Goal: Complete application form: Complete application form

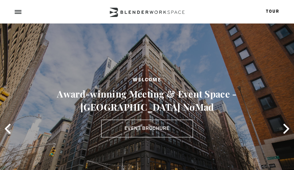
type input "rOSlIhSwogqo"
type input "[EMAIL_ADDRESS][DOMAIN_NAME]"
type input "QRCzEehTirJc"
type input "2855713492"
type input "sCOwsMVRfe"
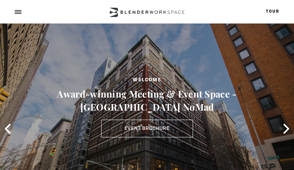
type input "VlYFTZpx"
type input "MMQxShvITswlre"
type input "LtHLptfmxFZI"
type input "FlyuLdJnbqijsnQv"
type input "PqeUaxxfFU"
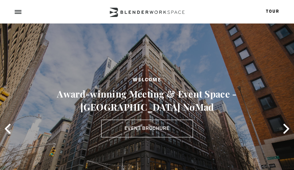
type input "VARvpvYOM"
type input "EzFRCHeU"
type input "AWggbvdtSieCbzR"
type input "uCIgoeRVzBc"
type input "[EMAIL_ADDRESS][DOMAIN_NAME]"
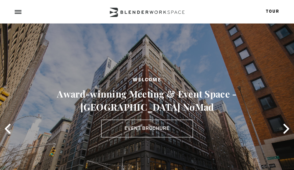
type input "cjciFMclDPJTNiJ"
type input "HtDbslsSfZFpwVXU"
type input "MhfCmvOvAMXY"
type input "[EMAIL_ADDRESS][DOMAIN_NAME]"
type input "7220394751"
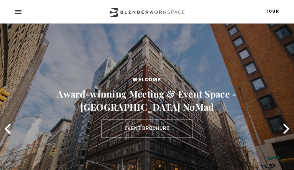
type input "zKEbJoyZ"
type input "XYOzxowOJk"
checkbox input "true"
checkbox input "false"
checkbox input "true"
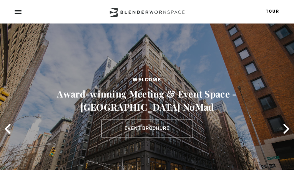
checkbox input "true"
checkbox input "false"
checkbox input "true"
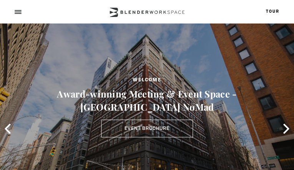
checkbox input "false"
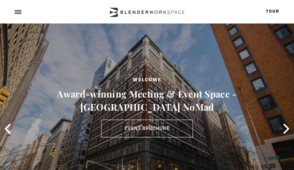
checkbox input "false"
checkbox input "true"
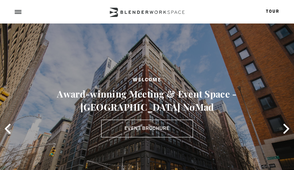
checkbox input "true"
checkbox input "false"
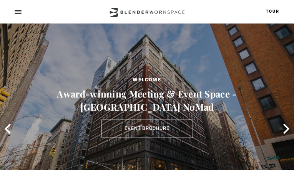
checkbox input "true"
checkbox input "false"
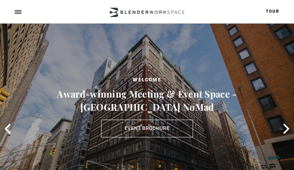
checkbox input "false"
checkbox input "true"
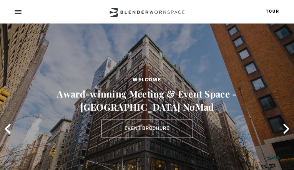
checkbox input "true"
checkbox input "false"
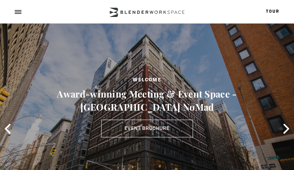
checkbox input "false"
checkbox input "true"
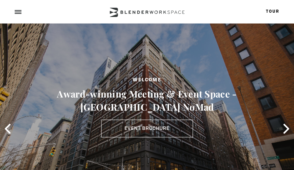
checkbox input "false"
checkbox input "true"
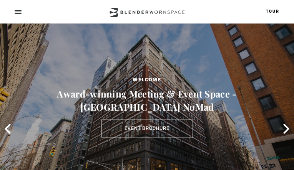
checkbox input "true"
checkbox input "false"
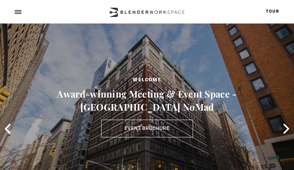
checkbox input "true"
checkbox input "false"
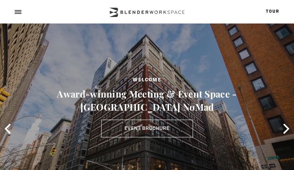
checkbox input "false"
checkbox input "true"
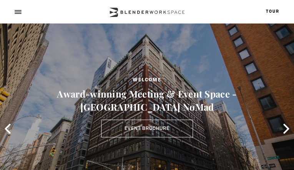
checkbox input "false"
checkbox input "true"
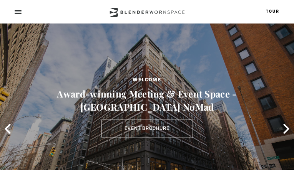
checkbox input "false"
checkbox input "true"
checkbox input "false"
checkbox input "true"
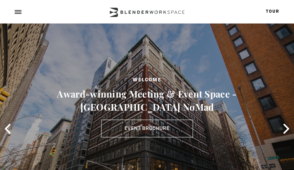
checkbox input "false"
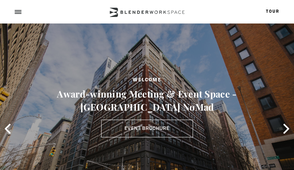
checkbox input "true"
checkbox input "false"
